Goal: Task Accomplishment & Management: Manage account settings

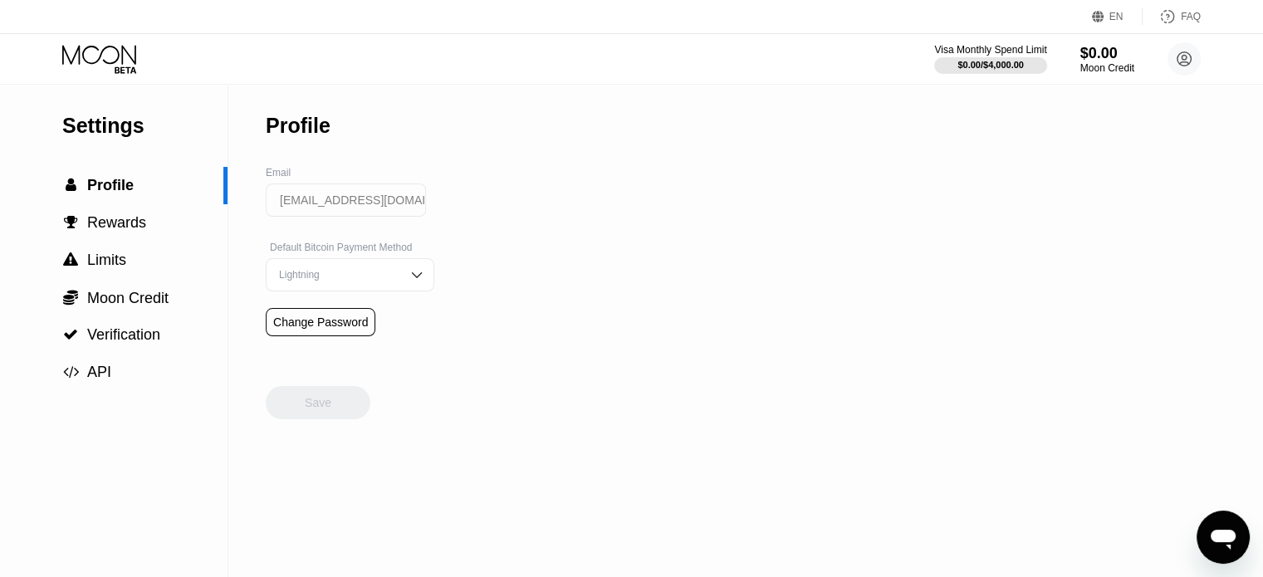
click at [701, 199] on div "Settings  Profile  Rewards  Limits  Moon Credit  Verification  API Profil…" at bounding box center [631, 331] width 1263 height 493
